Goal: Task Accomplishment & Management: Use online tool/utility

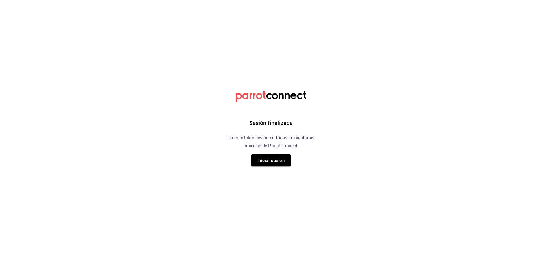
click at [249, 159] on div "Sesión finalizada Ha concluido sesión en todas las ventanas abiertas de ParrotC…" at bounding box center [271, 128] width 143 height 257
click at [263, 159] on font "Iniciar sesión" at bounding box center [270, 160] width 27 height 5
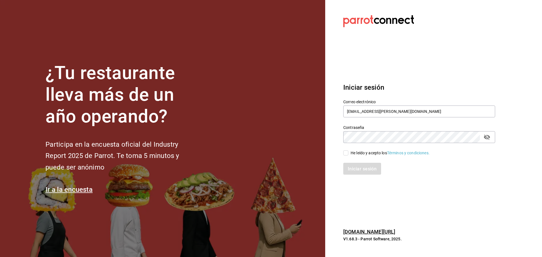
click at [347, 155] on input "He leído y acepto los Términos y condiciones." at bounding box center [345, 152] width 5 height 5
checkbox input "true"
click at [346, 166] on button "Iniciar sesión" at bounding box center [362, 169] width 38 height 12
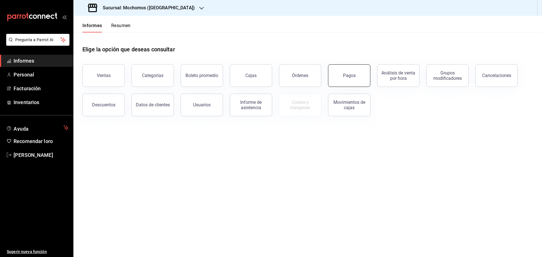
click at [355, 77] on font "Pagos" at bounding box center [349, 75] width 13 height 5
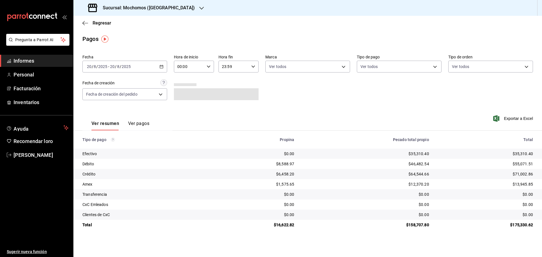
click at [191, 68] on input "00:00" at bounding box center [189, 66] width 30 height 11
click at [186, 93] on font "05" at bounding box center [184, 92] width 5 height 5
type input "05:00"
click at [246, 39] on div at bounding box center [271, 128] width 542 height 257
